Goal: Task Accomplishment & Management: Manage account settings

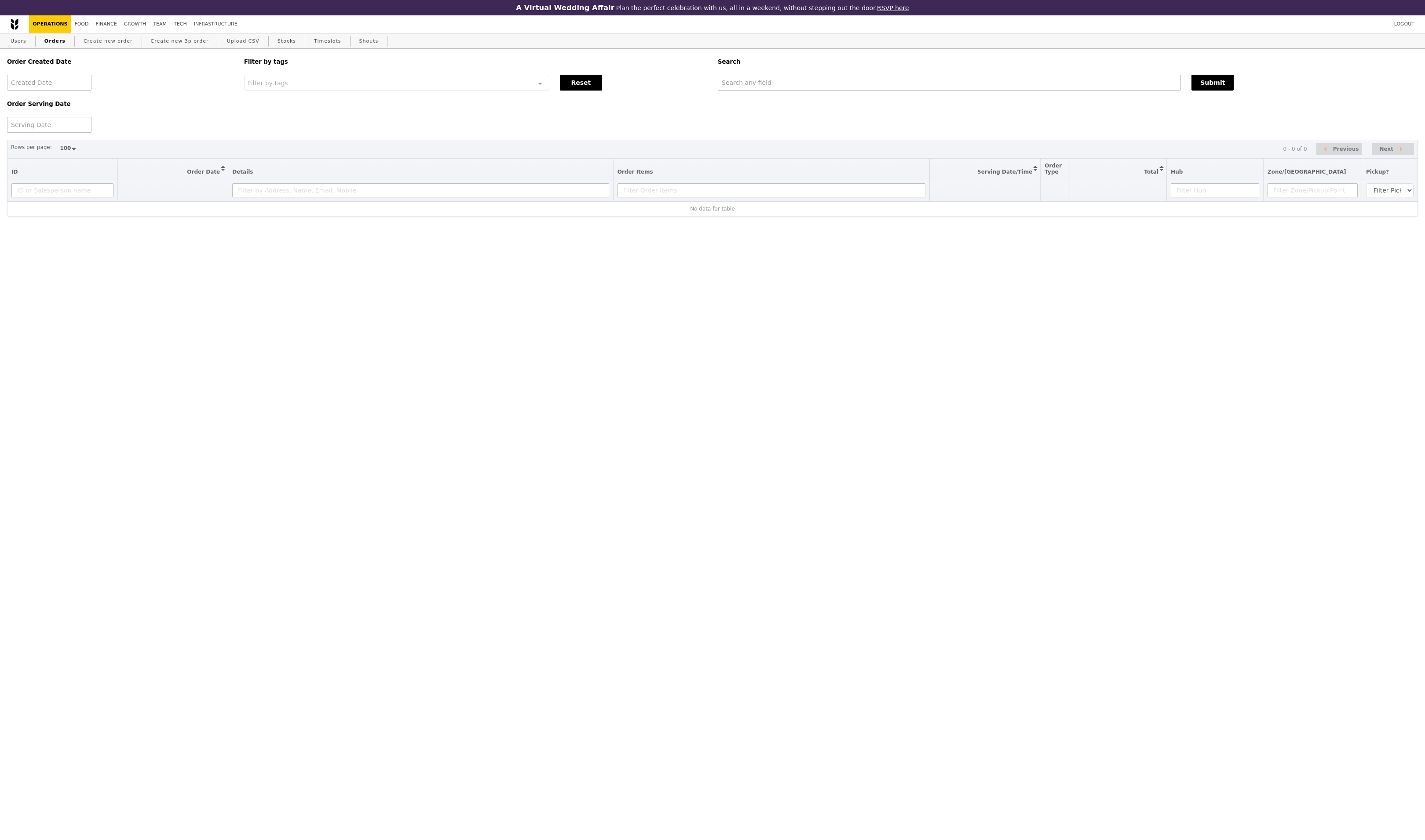
select select "100"
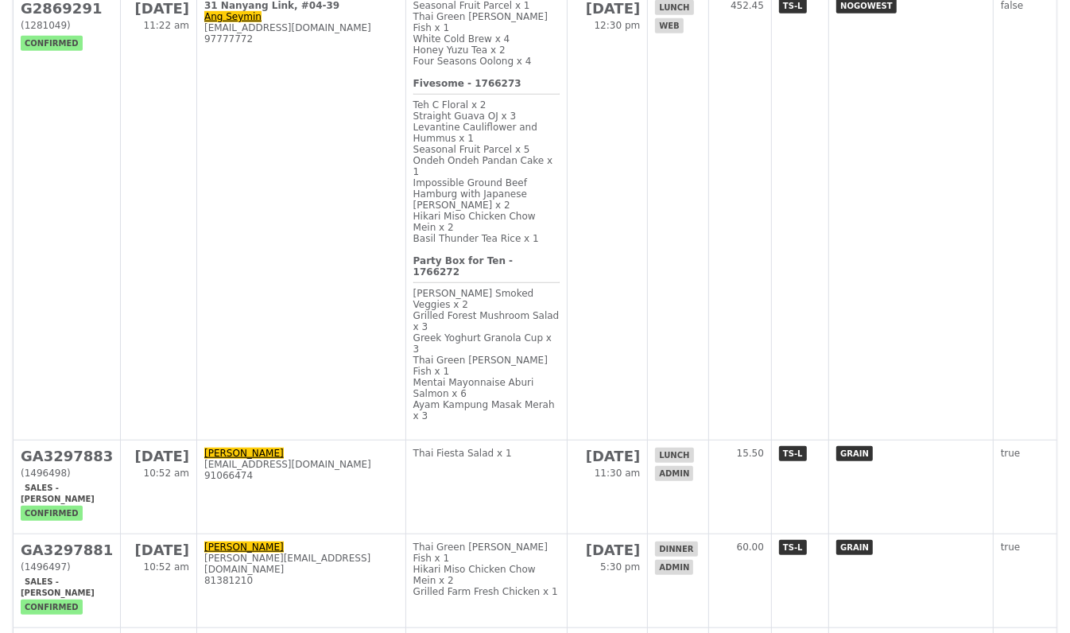
scroll to position [921, 0]
